Goal: Task Accomplishment & Management: Complete application form

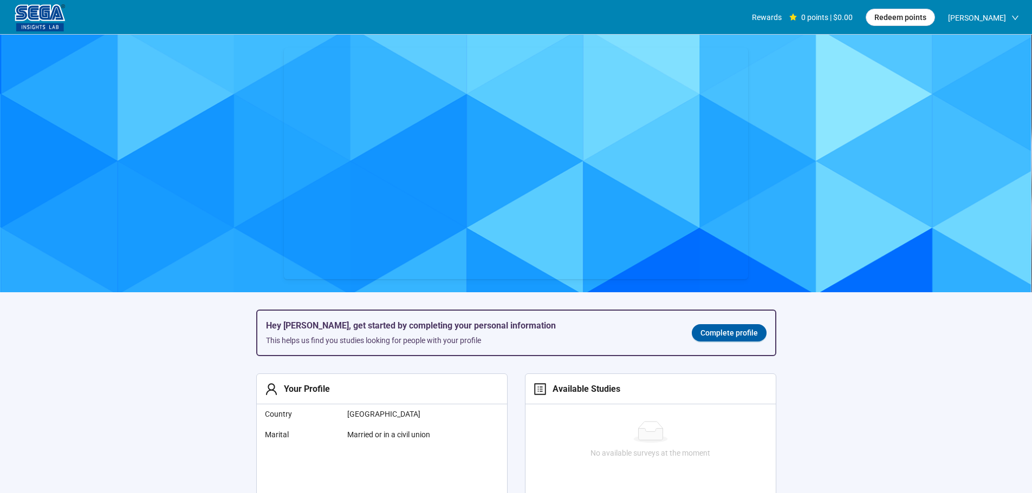
click at [709, 336] on span "Complete profile" at bounding box center [728, 333] width 57 height 12
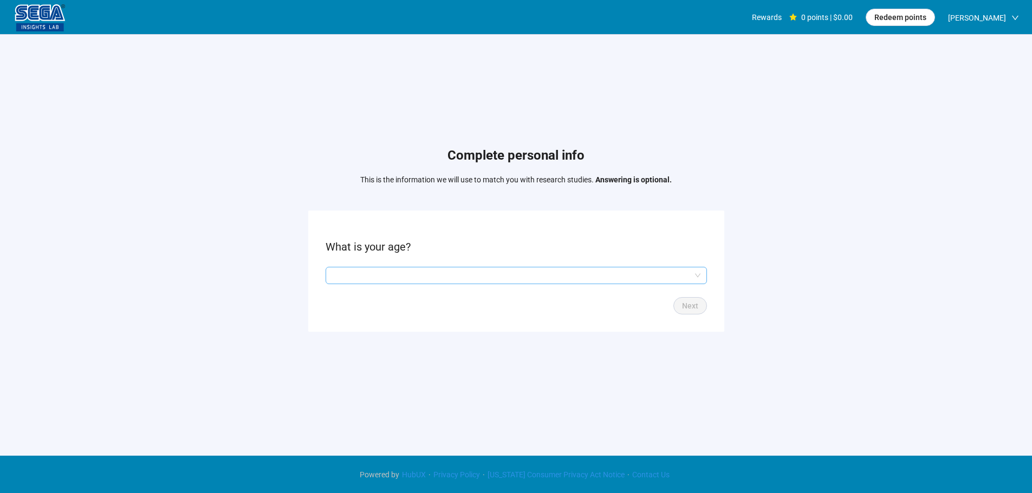
click at [423, 270] on input "search" at bounding box center [516, 276] width 368 height 16
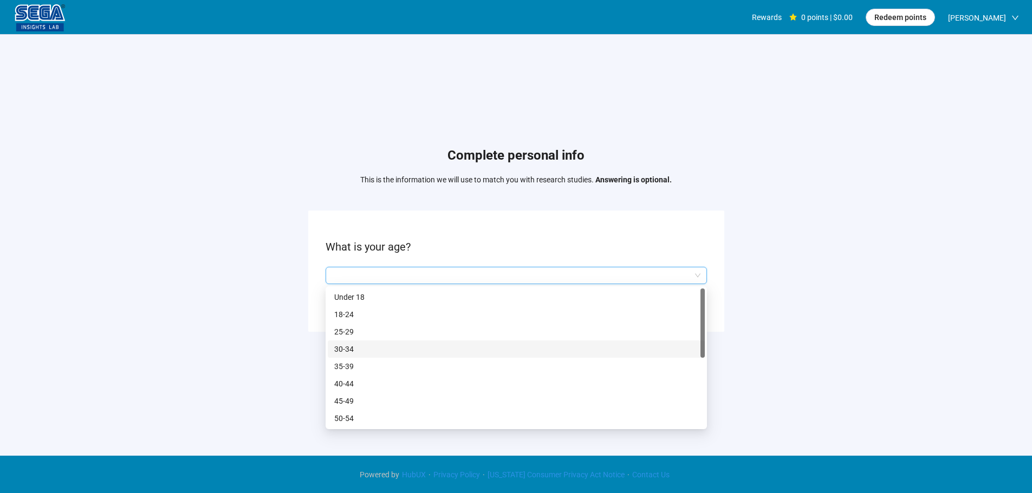
drag, startPoint x: 368, startPoint y: 350, endPoint x: 393, endPoint y: 356, distance: 25.0
click at [368, 350] on p "30-34" at bounding box center [516, 349] width 364 height 12
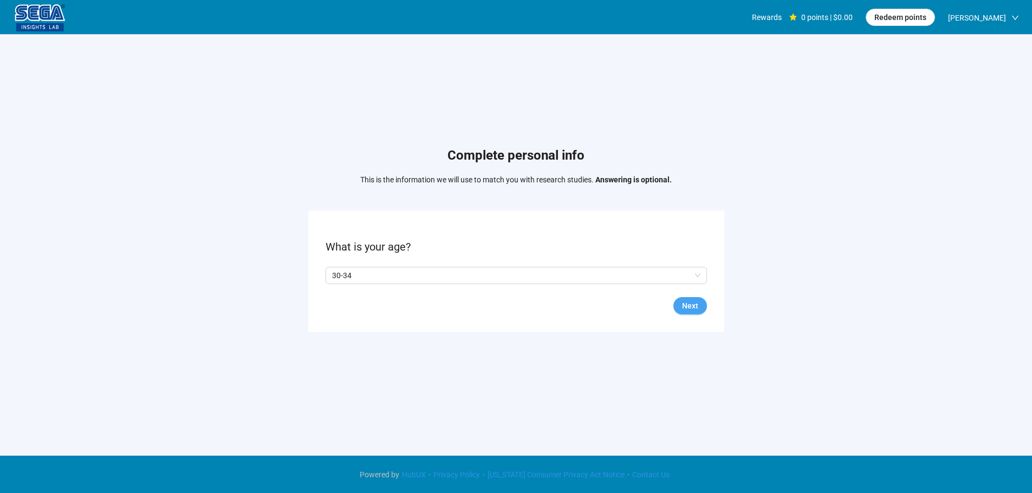
click at [688, 310] on span "Next" at bounding box center [690, 306] width 16 height 12
drag, startPoint x: 225, startPoint y: 331, endPoint x: 276, endPoint y: 308, distance: 55.5
click at [225, 331] on div "Complete personal info This is the information we will use to match you with re…" at bounding box center [516, 242] width 1032 height 415
click at [343, 274] on p "Yes" at bounding box center [342, 276] width 12 height 12
click at [693, 308] on span "Next" at bounding box center [690, 306] width 16 height 12
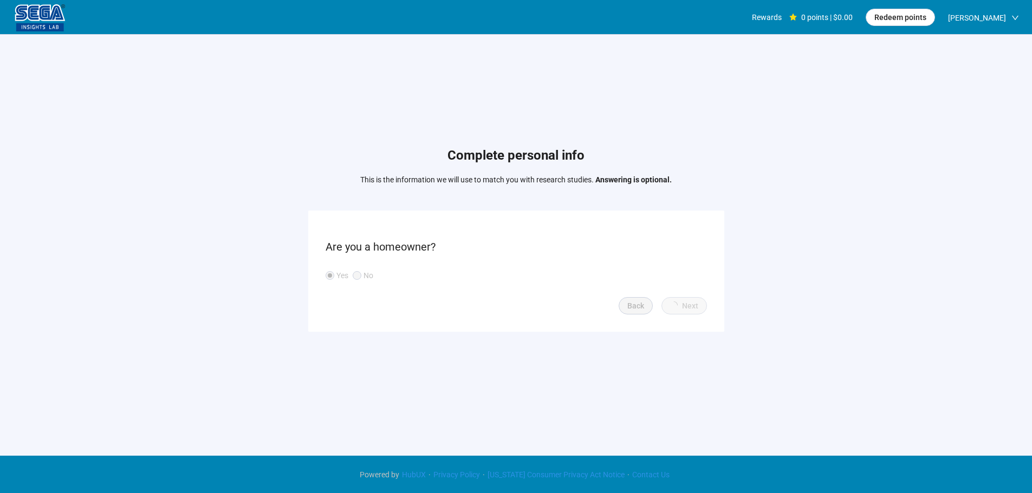
scroll to position [1, 0]
click at [386, 274] on input "search" at bounding box center [516, 276] width 368 height 16
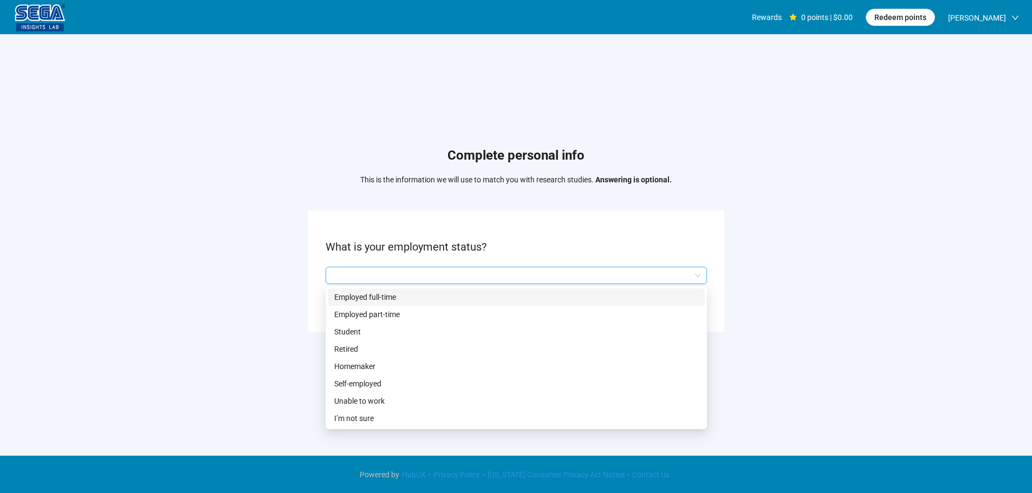
drag, startPoint x: 378, startPoint y: 294, endPoint x: 475, endPoint y: 315, distance: 99.1
click at [379, 295] on p "Employed full-time" at bounding box center [516, 297] width 364 height 12
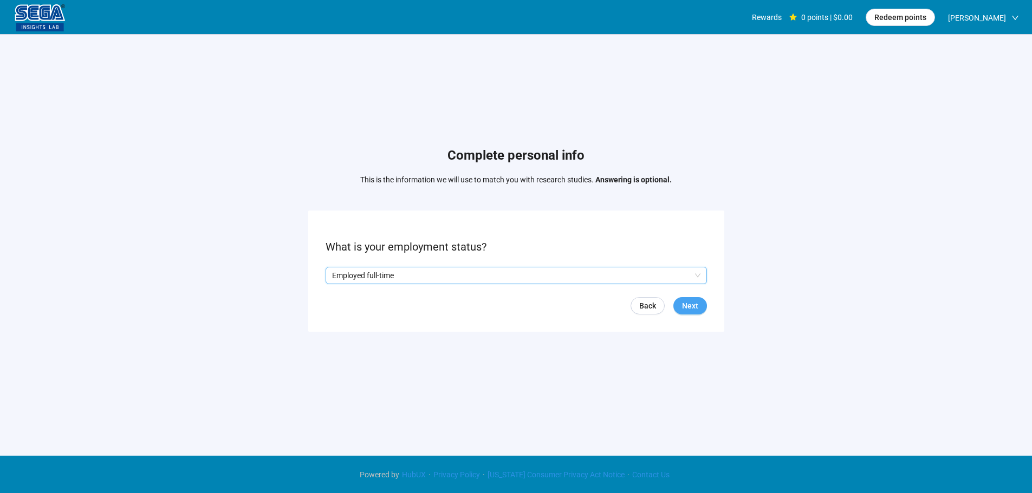
click at [694, 312] on button "Next" at bounding box center [690, 305] width 34 height 17
click at [427, 271] on input "search" at bounding box center [516, 276] width 368 height 16
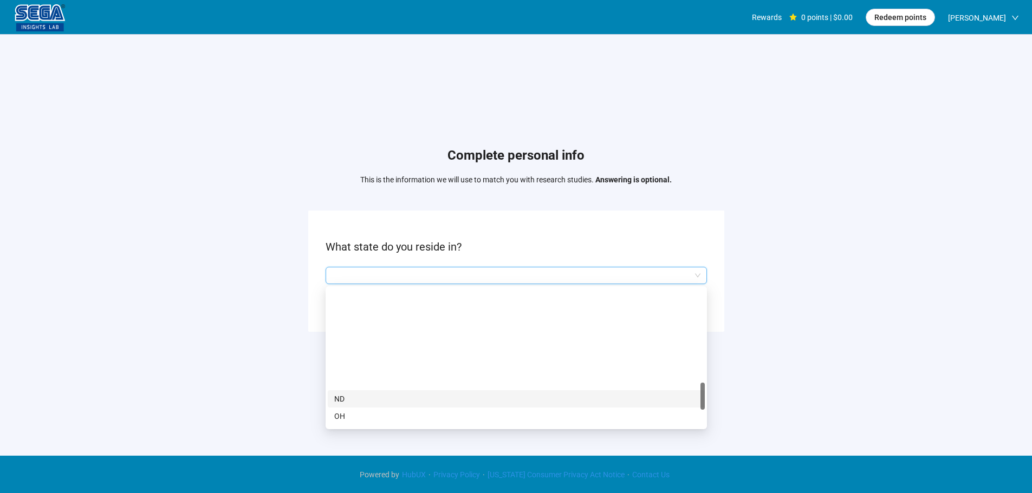
scroll to position [704, 0]
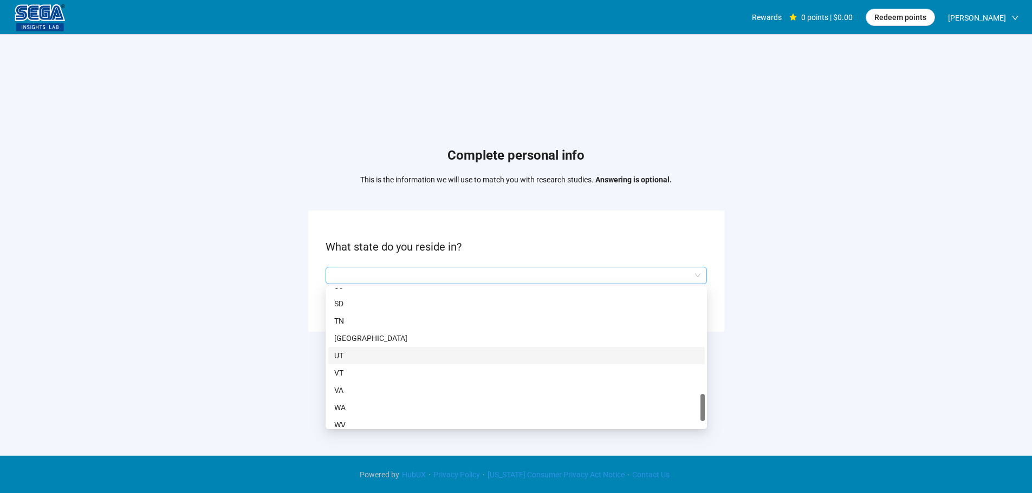
click at [350, 334] on p "[GEOGRAPHIC_DATA]" at bounding box center [516, 339] width 364 height 12
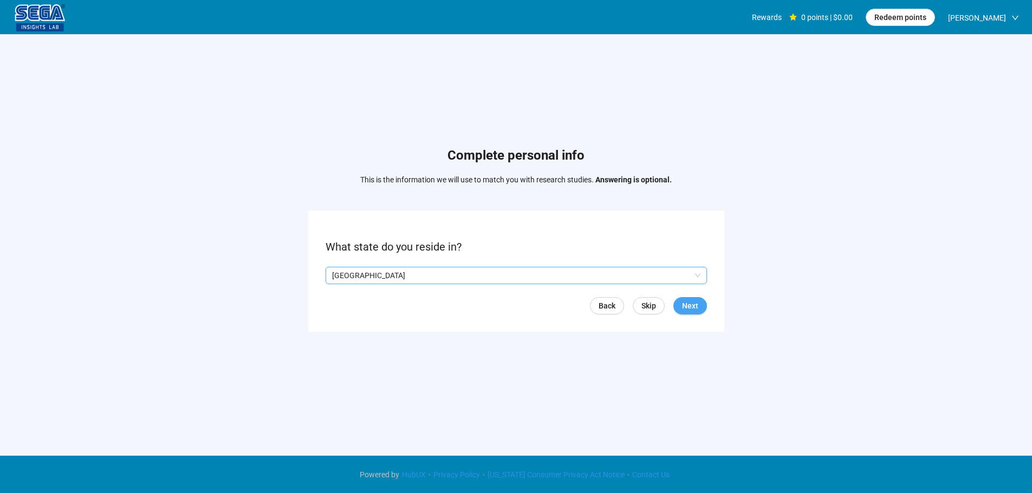
click at [698, 302] on span "Next" at bounding box center [690, 306] width 16 height 12
click at [390, 275] on input "search" at bounding box center [516, 276] width 368 height 16
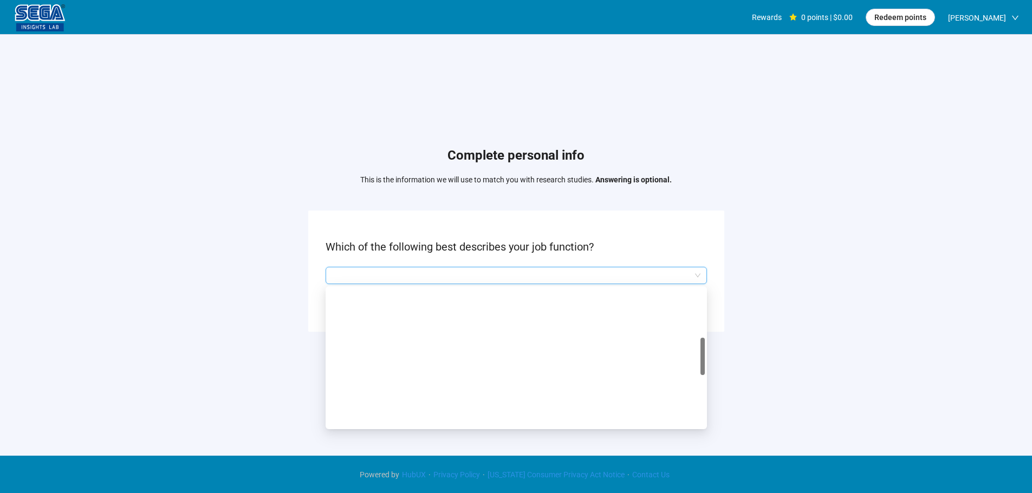
scroll to position [217, 0]
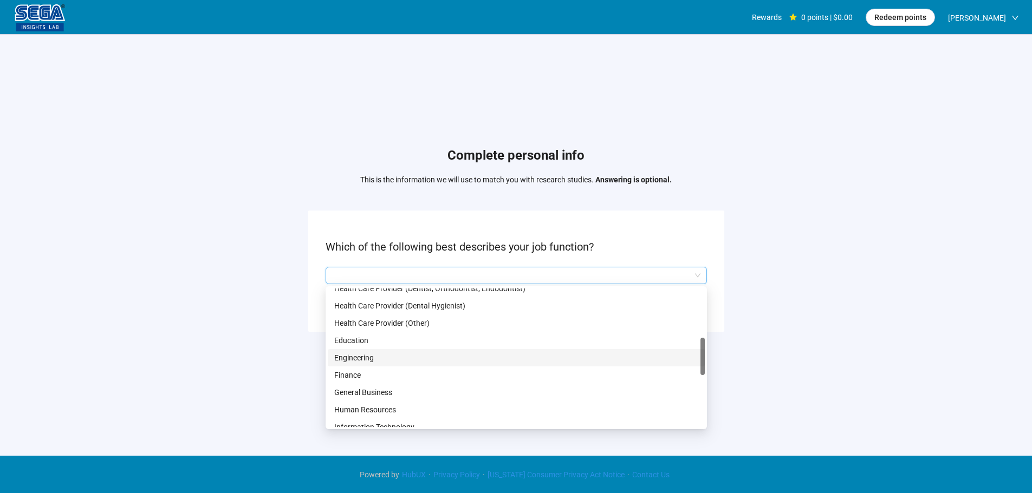
drag, startPoint x: 368, startPoint y: 357, endPoint x: 395, endPoint y: 360, distance: 27.2
click at [369, 357] on p "Engineering" at bounding box center [516, 358] width 364 height 12
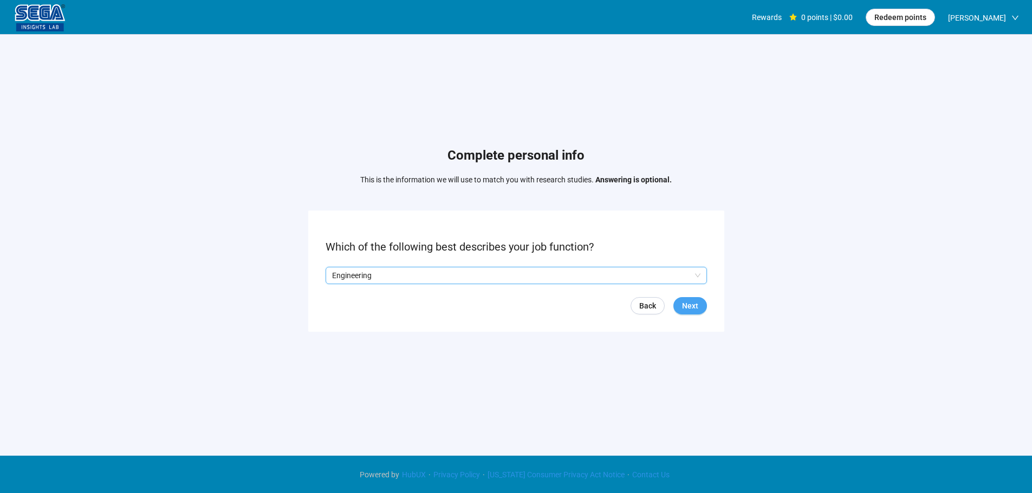
click at [693, 301] on span "Next" at bounding box center [690, 306] width 16 height 12
click at [393, 275] on input "search" at bounding box center [516, 276] width 368 height 16
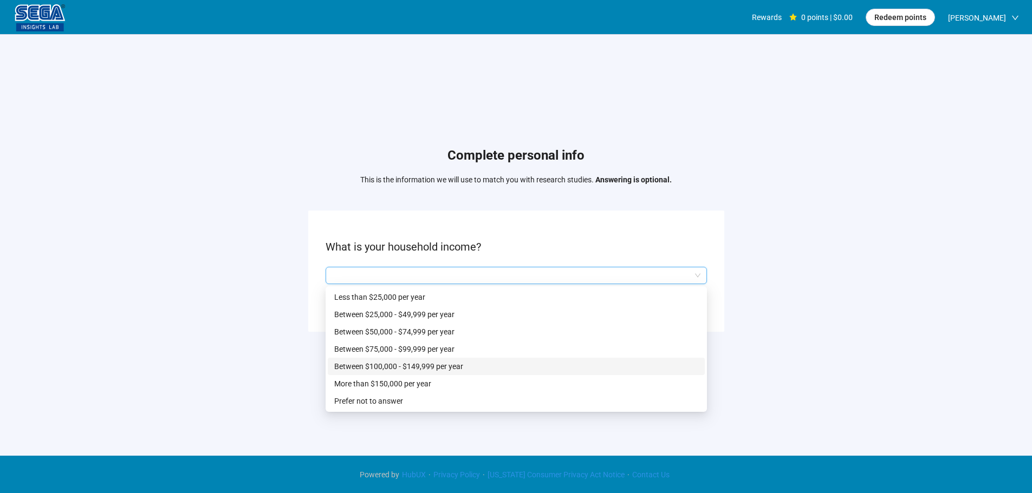
click at [415, 360] on div "Between $100,000 - $149,999 per year" at bounding box center [516, 366] width 377 height 17
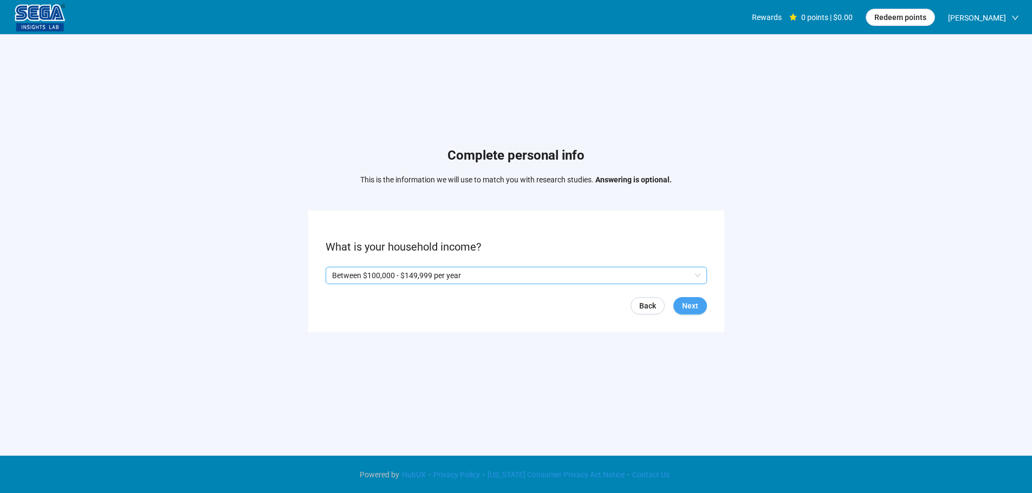
click at [688, 304] on span "Next" at bounding box center [690, 306] width 16 height 12
click at [342, 276] on p "Yes" at bounding box center [342, 276] width 12 height 12
click at [702, 307] on button "Next" at bounding box center [690, 305] width 34 height 17
click at [408, 272] on input "search" at bounding box center [516, 276] width 368 height 16
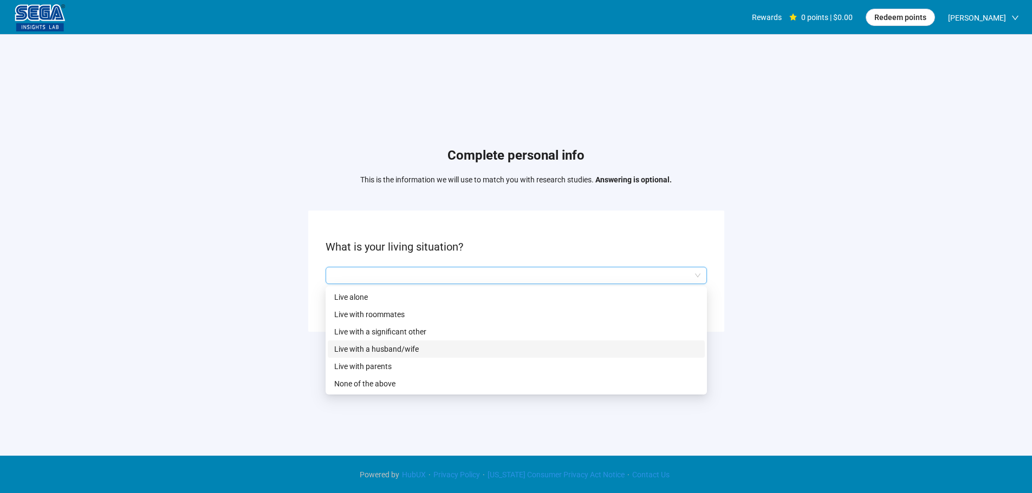
scroll to position [1, 0]
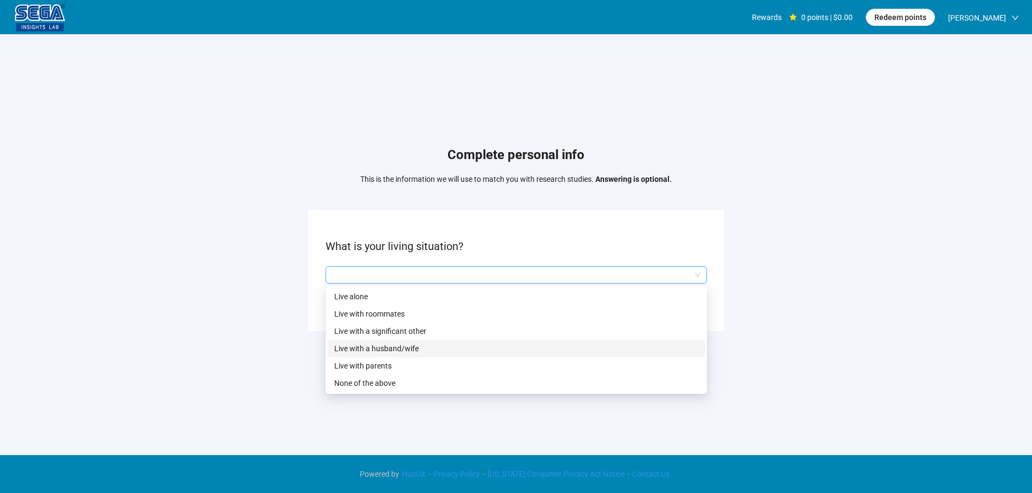
click at [396, 343] on p "Live with a husband/wife" at bounding box center [516, 349] width 364 height 12
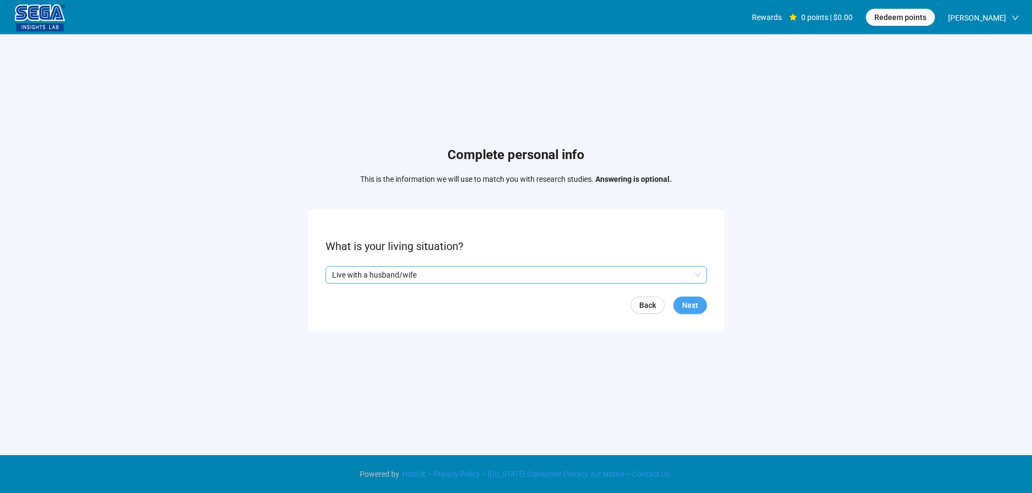
click at [700, 303] on button "Next" at bounding box center [690, 305] width 34 height 17
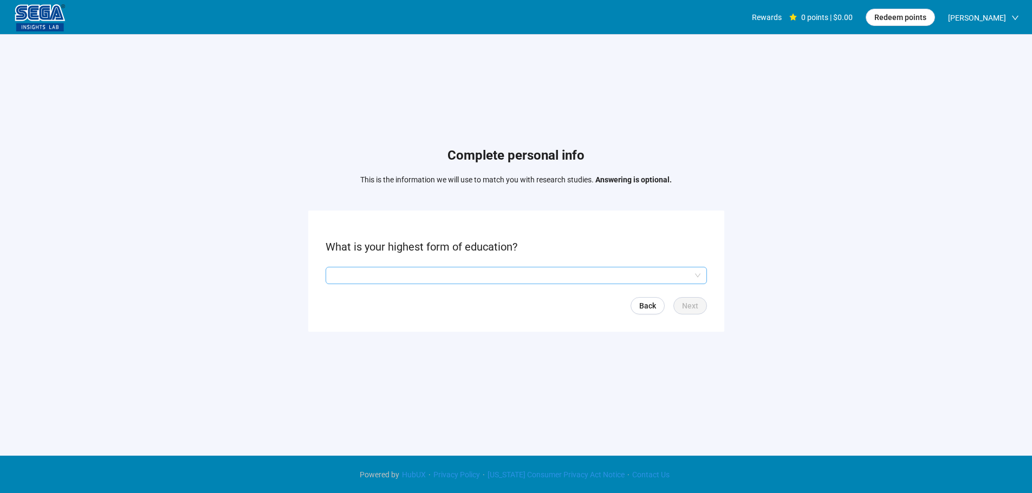
click at [398, 276] on input "search" at bounding box center [516, 276] width 368 height 16
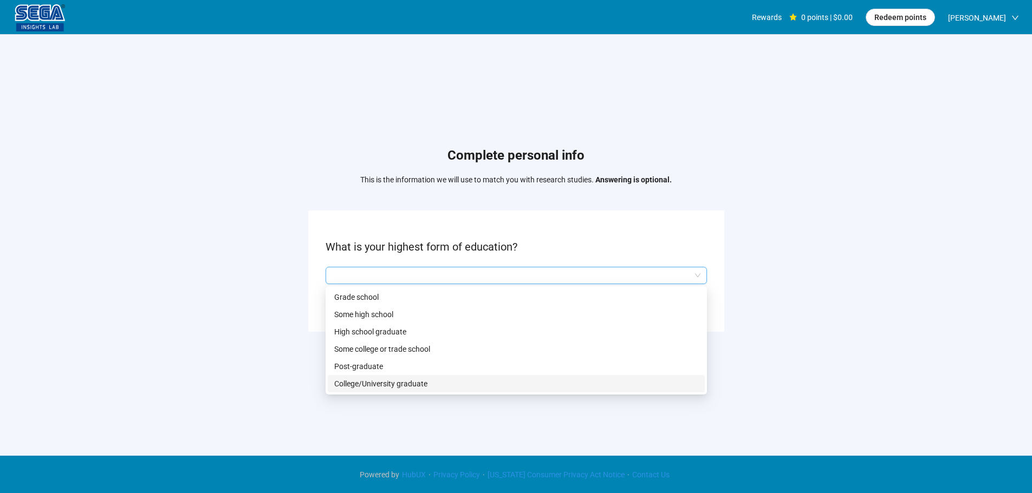
click at [367, 380] on p "College/University graduate" at bounding box center [516, 384] width 364 height 12
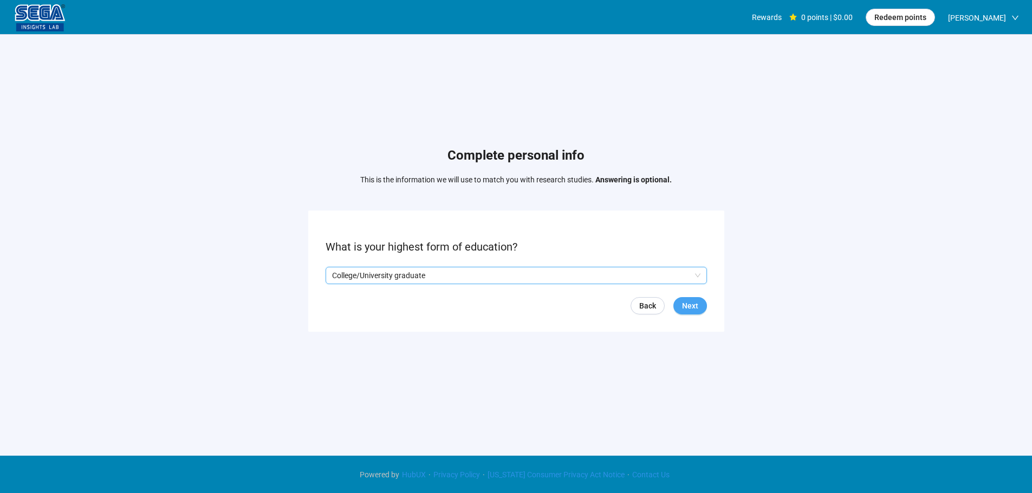
click at [692, 311] on span "Next" at bounding box center [690, 306] width 16 height 12
click at [421, 282] on input "search" at bounding box center [516, 276] width 368 height 16
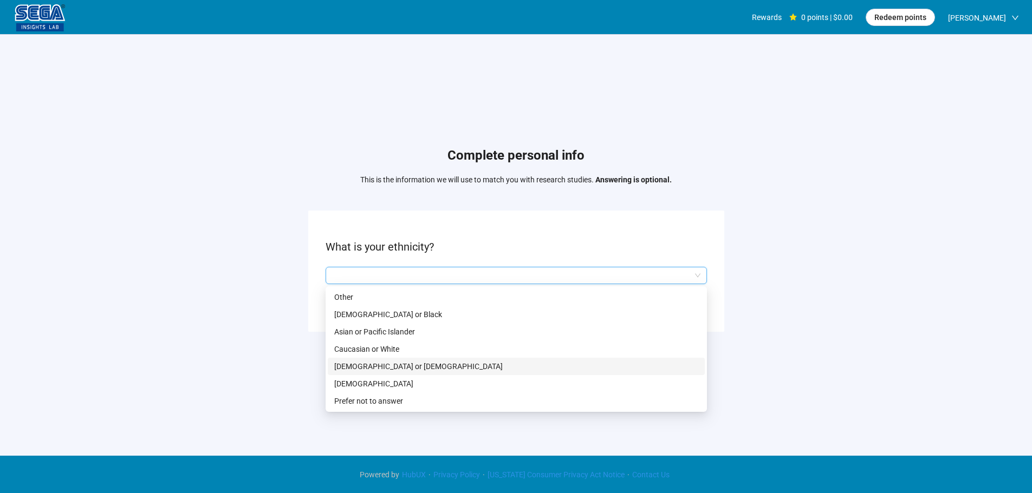
click at [379, 349] on p "Caucasian or White" at bounding box center [516, 349] width 364 height 12
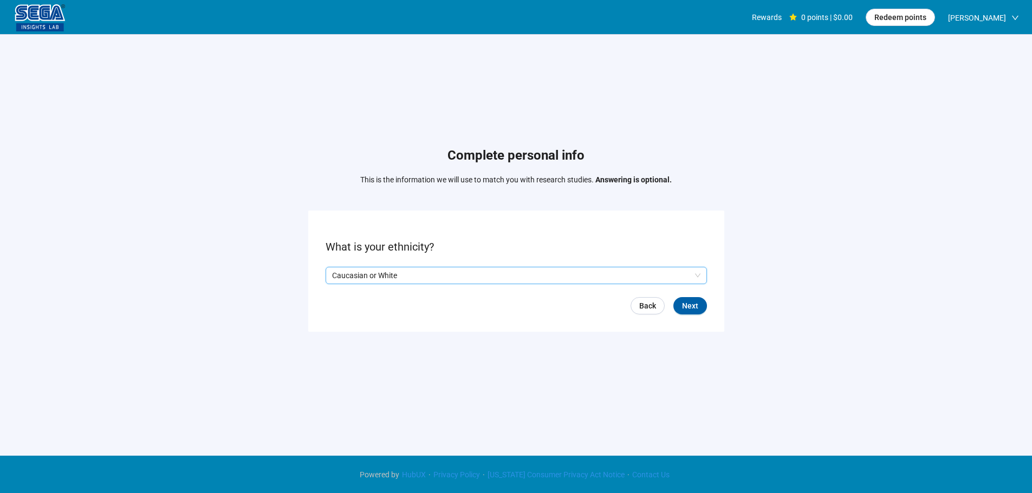
click at [686, 292] on form "What is your ethnicity? Q2hhcmFjdGVyaXN0aWNBbnN3ZXJOb2RlOmQ0ZGJjNzBiLTI4MjctNDg…" at bounding box center [516, 271] width 416 height 121
click at [686, 301] on span "Next" at bounding box center [690, 306] width 16 height 12
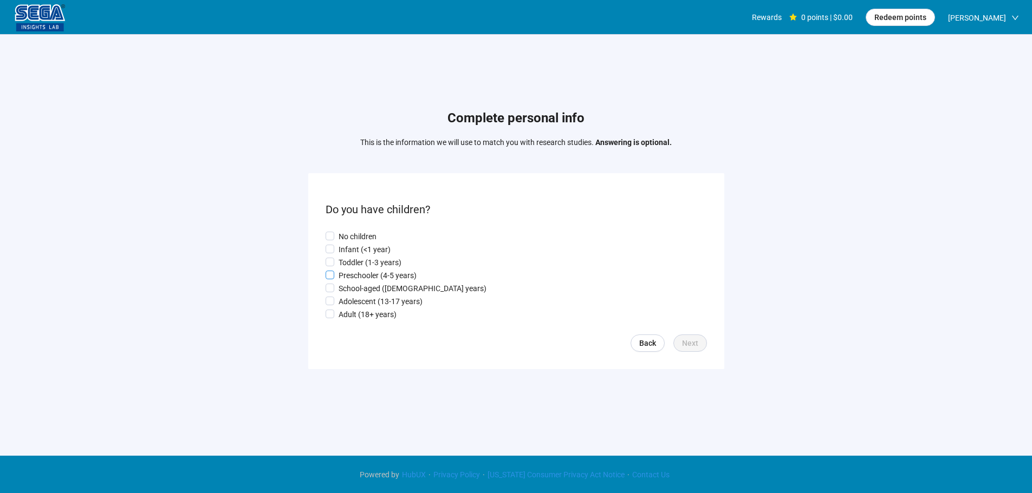
click at [378, 279] on p "Preschooler (4-5 years)" at bounding box center [377, 276] width 78 height 12
click at [369, 263] on p "Toddler (1-3 years)" at bounding box center [369, 263] width 63 height 12
click at [682, 337] on form "Do you have children? No children Infant (<1 year) Toddler (1-3 years) Preschoo…" at bounding box center [516, 271] width 416 height 196
click at [686, 341] on span "Next" at bounding box center [690, 343] width 16 height 12
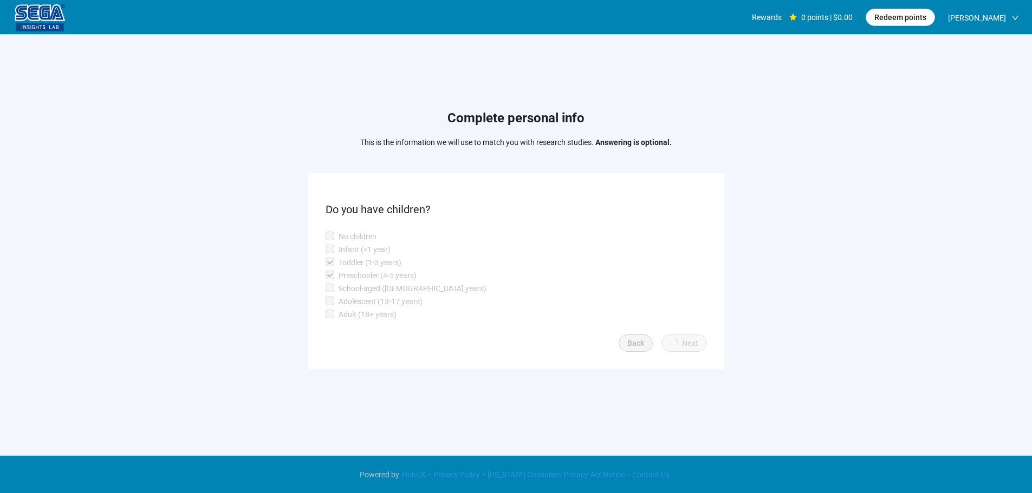
scroll to position [1, 0]
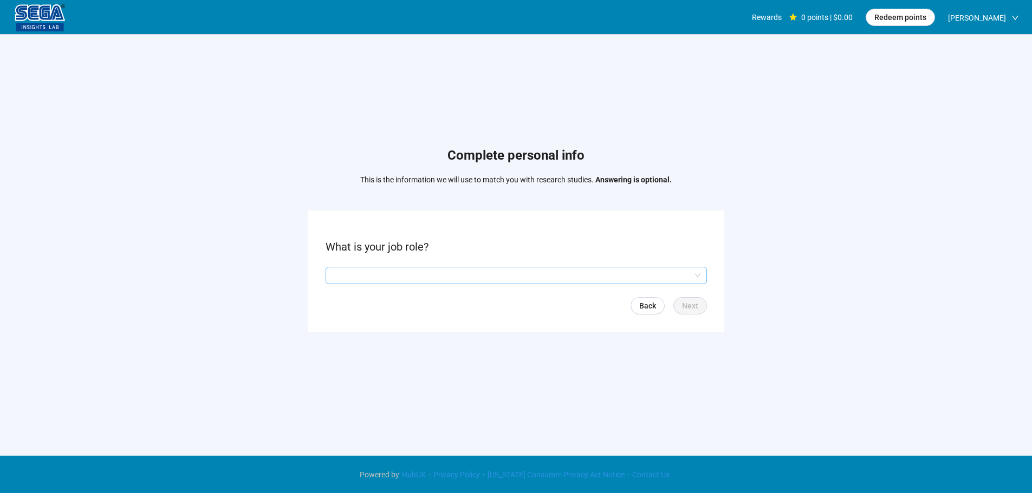
click at [356, 271] on input "search" at bounding box center [516, 276] width 368 height 16
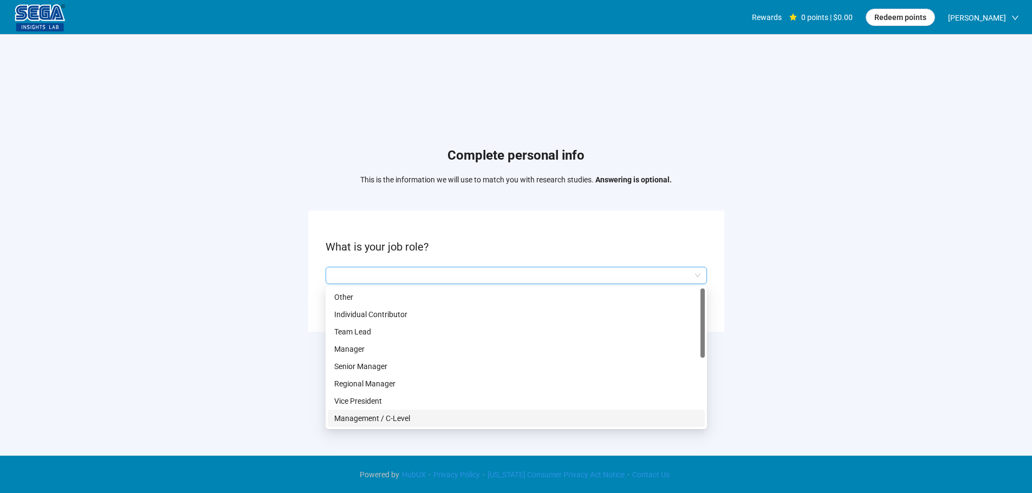
click at [390, 418] on p "Management / C-Level" at bounding box center [516, 419] width 364 height 12
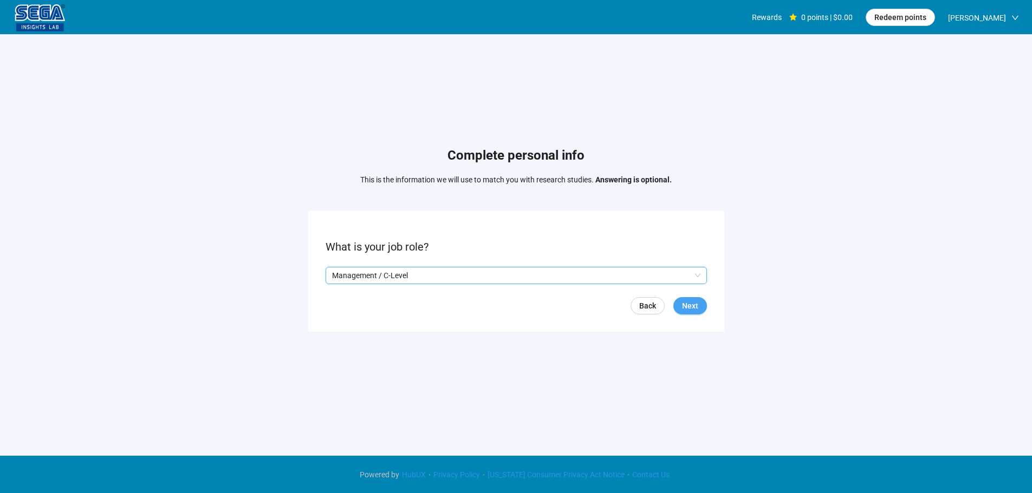
click at [675, 301] on div "Back Next" at bounding box center [515, 305] width 381 height 17
click at [681, 301] on button "Next" at bounding box center [690, 305] width 34 height 17
click at [359, 272] on input "search" at bounding box center [516, 276] width 368 height 16
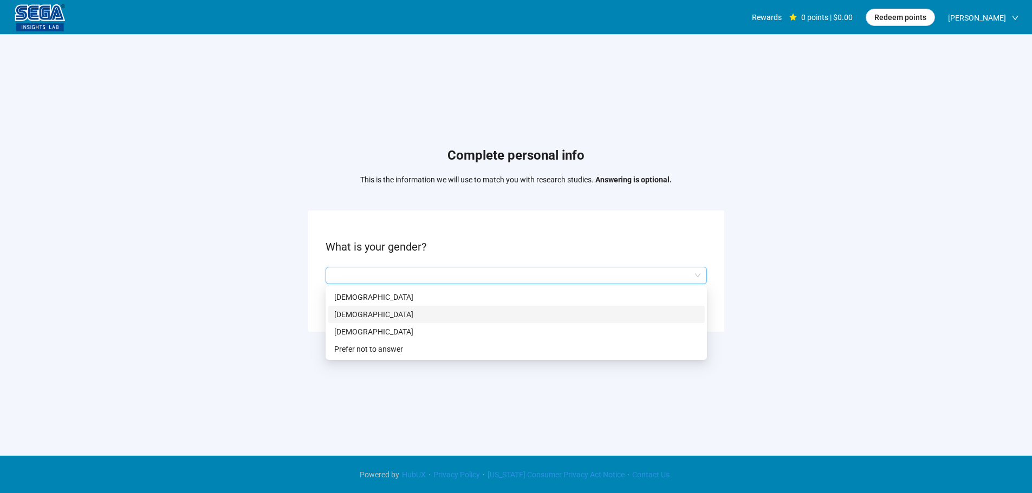
click at [359, 313] on p "[DEMOGRAPHIC_DATA]" at bounding box center [516, 315] width 364 height 12
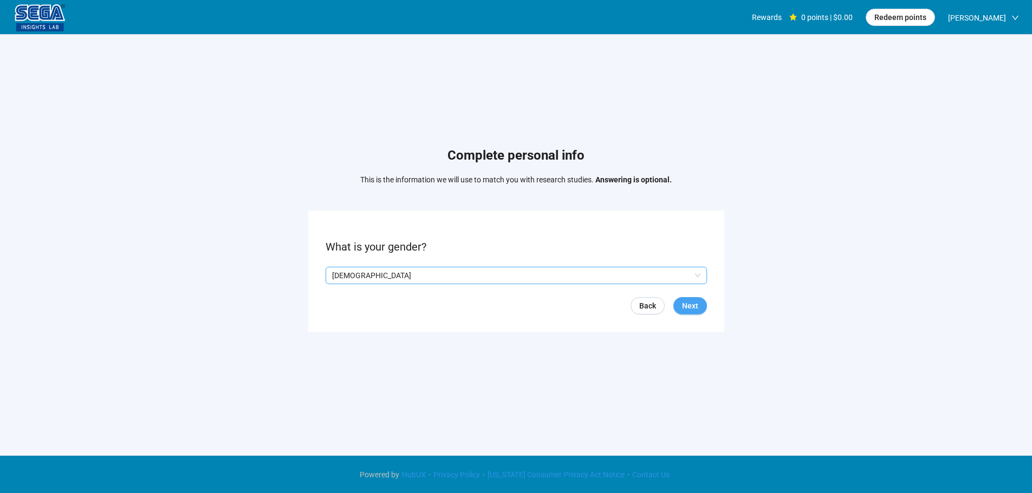
click at [695, 300] on span "Next" at bounding box center [690, 306] width 16 height 12
click at [362, 276] on span "Decrease Value" at bounding box center [368, 279] width 12 height 10
drag, startPoint x: 345, startPoint y: 275, endPoint x: 347, endPoint y: 239, distance: 35.3
click at [322, 271] on form "Please enter your age. ** Back Next" at bounding box center [516, 271] width 416 height 121
type input "**"
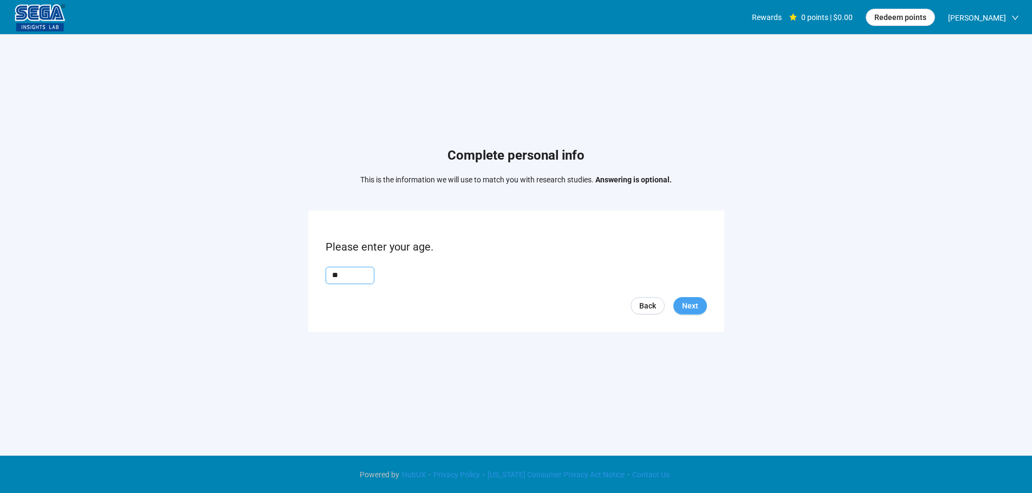
click at [694, 301] on span "Next" at bounding box center [690, 306] width 16 height 12
click at [375, 274] on input "search" at bounding box center [516, 276] width 368 height 16
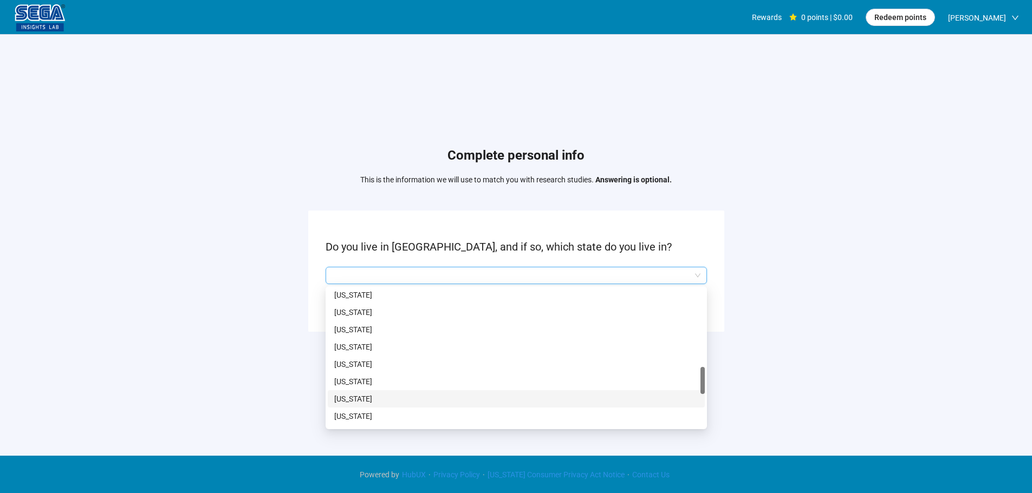
scroll to position [650, 0]
click at [340, 390] on p "[US_STATE]" at bounding box center [516, 393] width 364 height 12
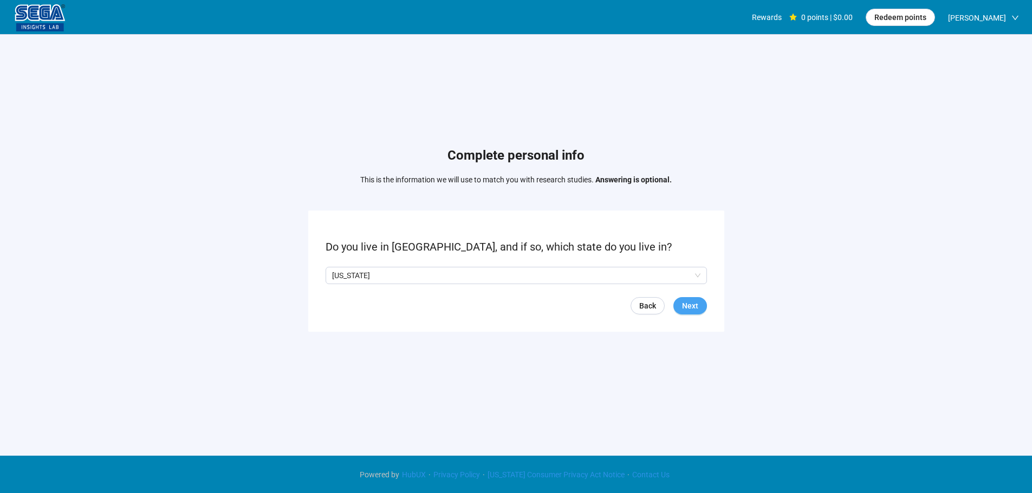
click at [696, 304] on span "Next" at bounding box center [690, 306] width 16 height 12
click at [347, 277] on p "Yes" at bounding box center [342, 276] width 12 height 12
click at [372, 282] on div "Yes No" at bounding box center [515, 275] width 381 height 17
click at [368, 277] on p "No" at bounding box center [368, 276] width 10 height 12
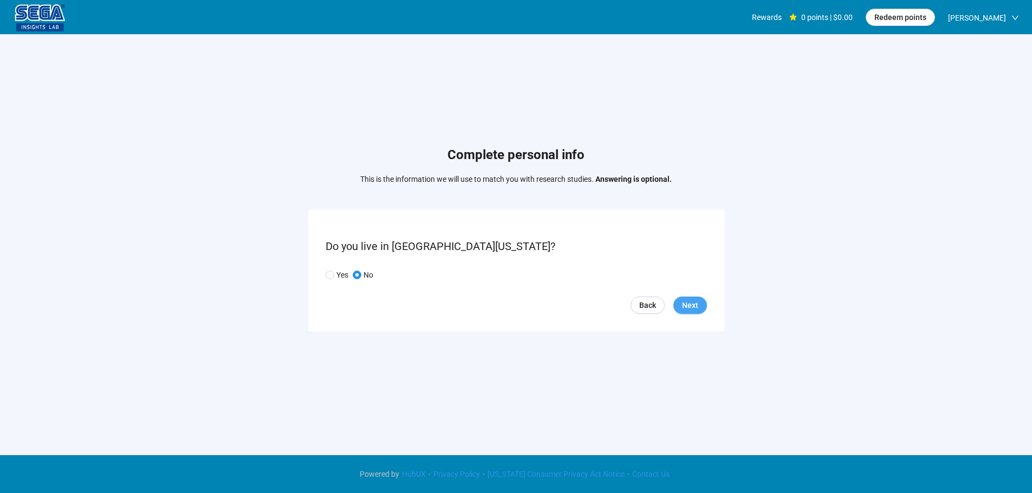
click at [694, 303] on span "Next" at bounding box center [690, 305] width 16 height 12
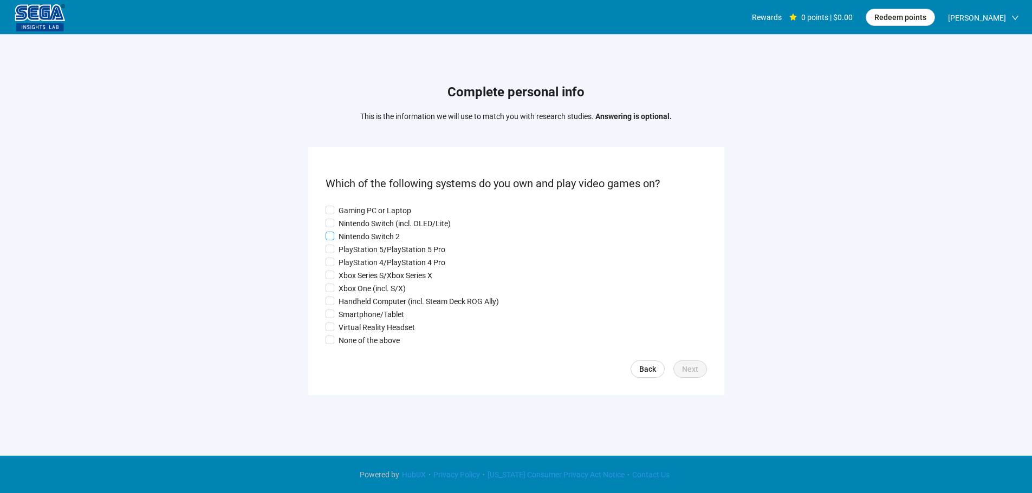
click at [363, 239] on p "Nintendo Switch 2" at bounding box center [368, 237] width 61 height 12
click at [364, 258] on p "PlayStation 4/PlayStation 4 Pro" at bounding box center [391, 263] width 107 height 12
click at [367, 289] on p "Xbox One (incl. S/X)" at bounding box center [371, 289] width 67 height 12
click at [361, 231] on label "Nintendo Switch 2" at bounding box center [515, 237] width 381 height 12
click at [362, 205] on p "Gaming PC or Laptop" at bounding box center [374, 211] width 73 height 12
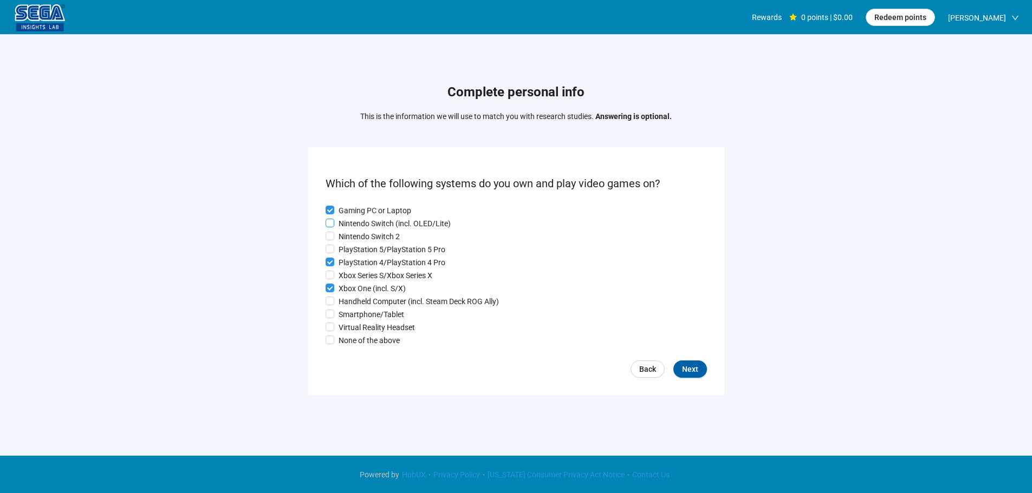
click at [361, 218] on p "Nintendo Switch (incl. OLED/Lite)" at bounding box center [394, 224] width 112 height 12
click at [350, 239] on p "Nintendo Switch 2" at bounding box center [368, 237] width 61 height 12
click at [349, 244] on p "PlayStation 5/PlayStation 5 Pro" at bounding box center [391, 250] width 107 height 12
click at [356, 276] on p "Xbox Series S/Xbox Series X" at bounding box center [385, 276] width 94 height 12
click at [357, 310] on div "Gaming PC or Laptop Nintendo Switch (incl. OLED/Lite) Nintendo Switch 2 PlaySta…" at bounding box center [515, 276] width 381 height 142
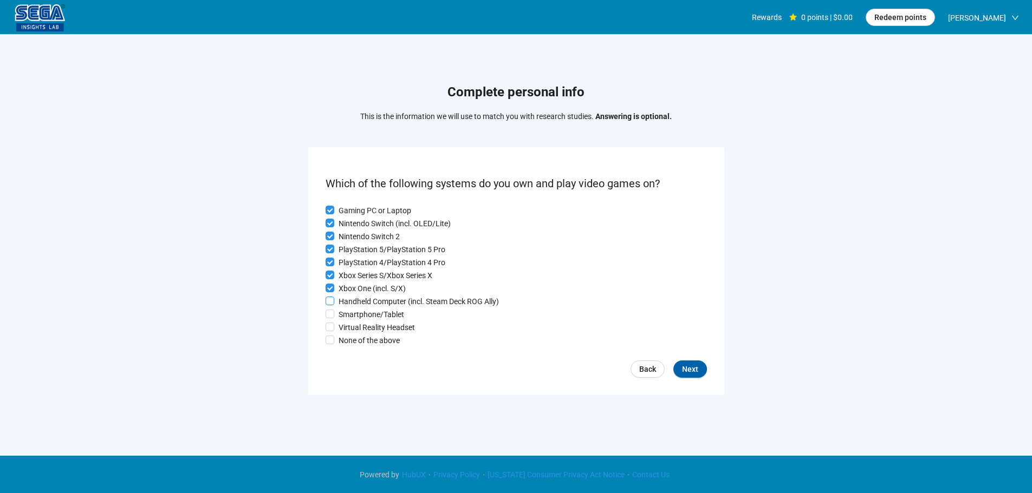
click at [360, 301] on p "Handheld Computer (incl. Steam Deck ROG Ally)" at bounding box center [418, 302] width 160 height 12
click at [361, 324] on p "Virtual Reality Headset" at bounding box center [376, 328] width 76 height 12
click at [362, 315] on p "Smartphone/Tablet" at bounding box center [371, 315] width 66 height 12
click at [691, 371] on span "Next" at bounding box center [690, 369] width 16 height 12
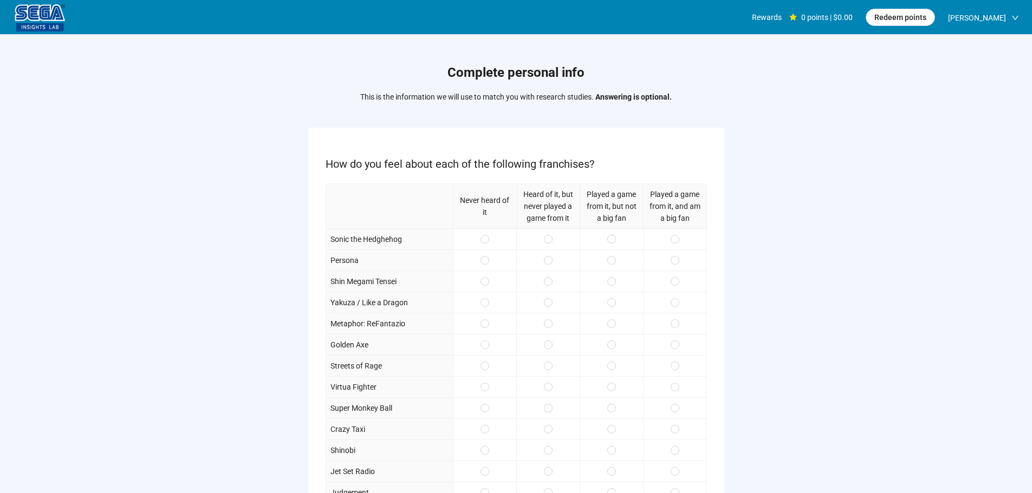
click at [615, 238] on span at bounding box center [611, 239] width 9 height 9
click at [617, 258] on div at bounding box center [611, 260] width 63 height 21
drag, startPoint x: 672, startPoint y: 286, endPoint x: 674, endPoint y: 270, distance: 16.5
click at [672, 286] on span at bounding box center [674, 281] width 9 height 9
click at [672, 254] on div at bounding box center [674, 260] width 63 height 21
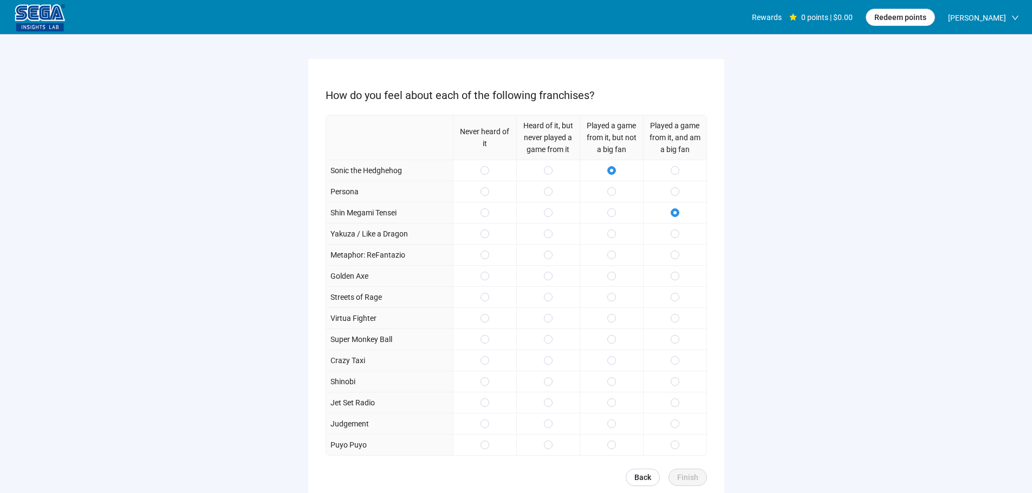
scroll to position [108, 0]
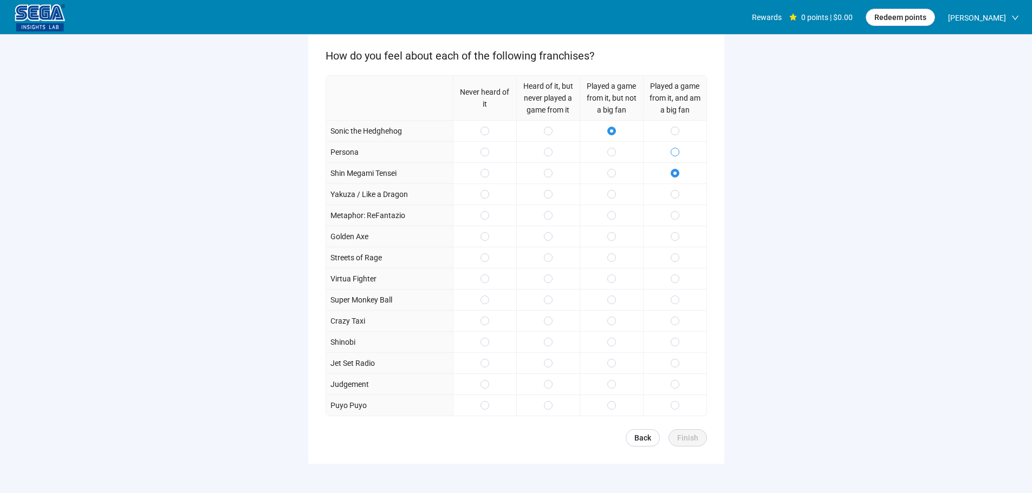
click at [677, 152] on span at bounding box center [674, 152] width 9 height 9
click at [615, 195] on span at bounding box center [611, 194] width 9 height 9
click at [615, 153] on div at bounding box center [611, 151] width 63 height 21
click at [670, 275] on span at bounding box center [674, 279] width 9 height 9
drag, startPoint x: 667, startPoint y: 307, endPoint x: 671, endPoint y: 303, distance: 5.8
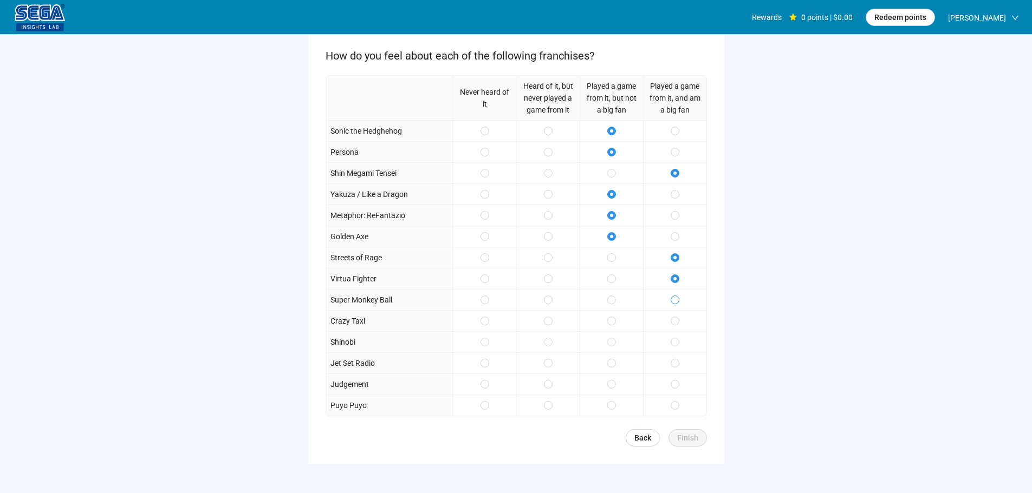
click at [667, 307] on div at bounding box center [674, 299] width 63 height 21
click at [677, 295] on label at bounding box center [674, 300] width 9 height 12
click at [612, 355] on div "Never heard of it Heard of it, but never played a game from it Played a game fr…" at bounding box center [515, 245] width 381 height 341
click at [610, 402] on label at bounding box center [611, 406] width 9 height 12
click at [687, 442] on span "Finish" at bounding box center [687, 438] width 21 height 12
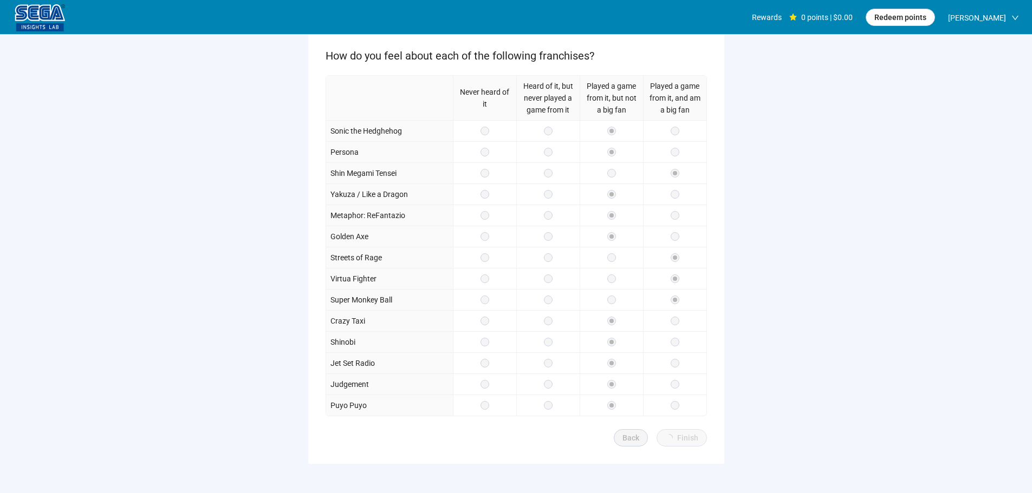
scroll to position [158, 0]
